Goal: Information Seeking & Learning: Learn about a topic

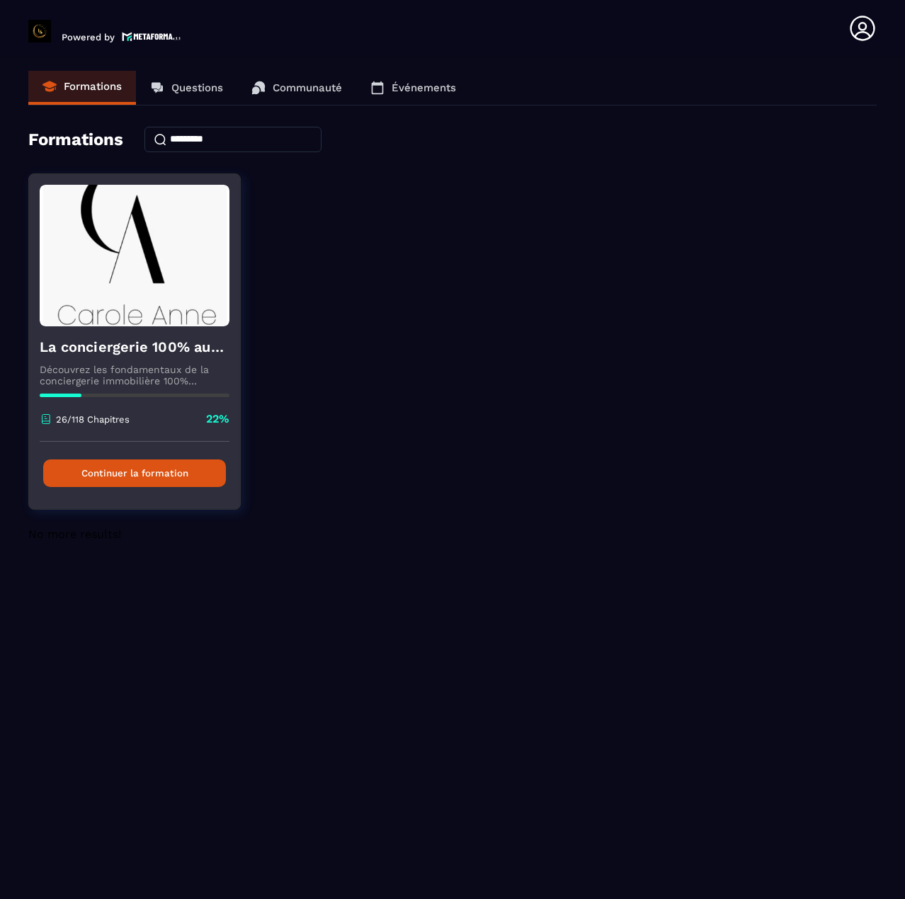
click at [110, 479] on button "Continuer la formation" at bounding box center [134, 473] width 183 height 28
